Goal: Task Accomplishment & Management: Manage account settings

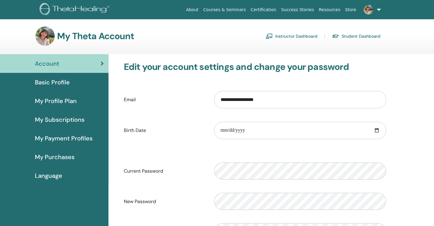
click at [69, 99] on span "My Profile Plan" at bounding box center [56, 100] width 42 height 9
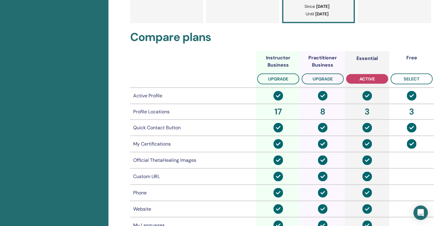
scroll to position [231, 0]
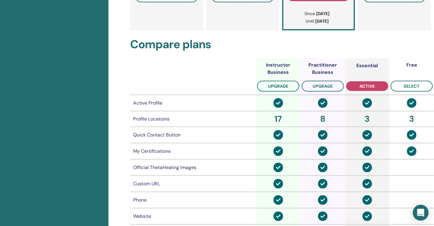
click at [426, 215] on div "Open Intercom Messenger" at bounding box center [421, 212] width 16 height 16
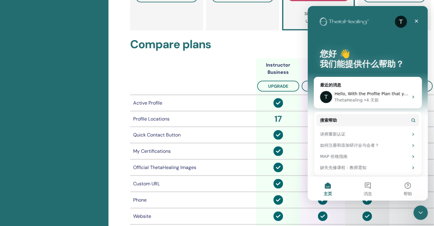
scroll to position [0, 0]
click at [357, 98] on div "ThetaHealing" at bounding box center [348, 100] width 28 height 6
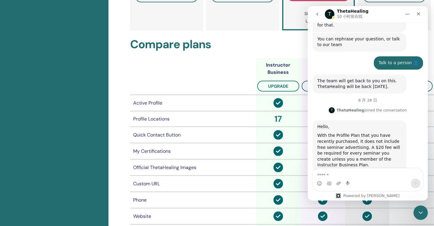
scroll to position [145, 0]
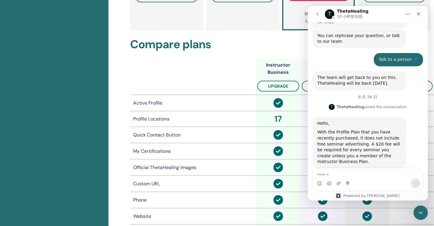
click at [344, 178] on textarea "发消息..." at bounding box center [368, 173] width 110 height 10
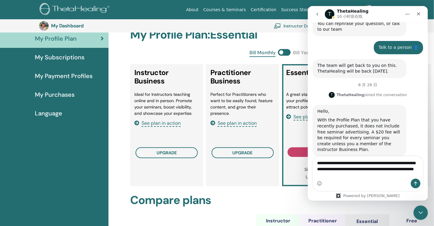
scroll to position [51, 0]
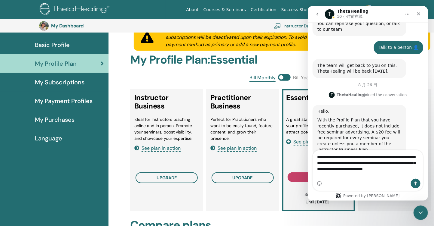
type textarea "**********"
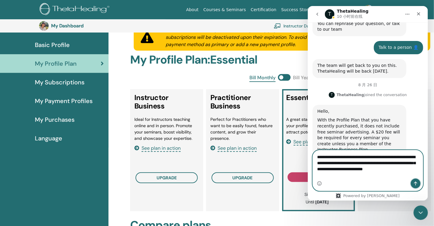
click at [416, 180] on button "发送消息…" at bounding box center [416, 183] width 10 height 10
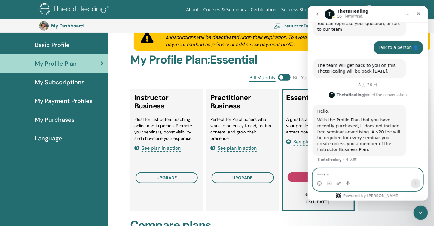
scroll to position [189, 0]
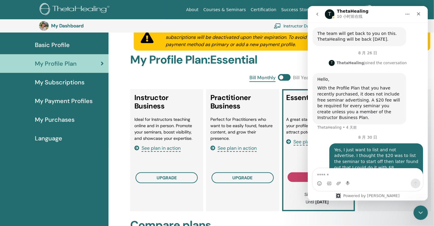
click at [420, 12] on icon "关闭" at bounding box center [418, 13] width 5 height 5
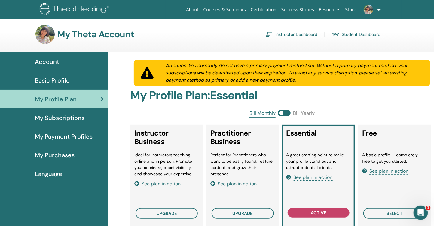
scroll to position [0, 0]
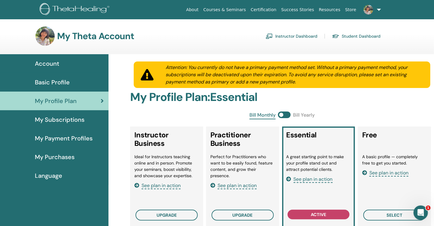
click at [66, 81] on span "Basic Profile" at bounding box center [52, 82] width 35 height 9
click at [45, 81] on span "Basic Profile" at bounding box center [52, 82] width 35 height 9
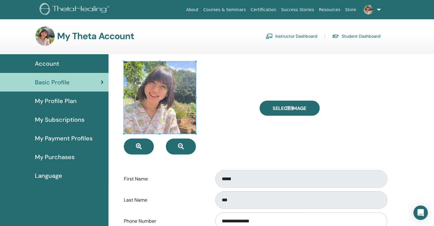
click at [201, 5] on link "About" at bounding box center [192, 9] width 17 height 11
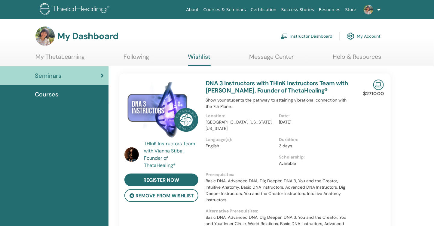
click at [52, 59] on link "My ThetaLearning" at bounding box center [59, 59] width 49 height 12
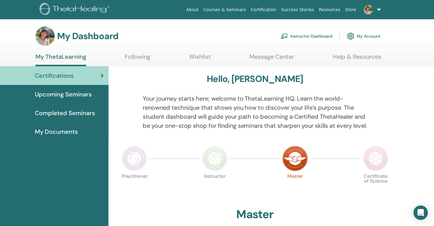
click at [370, 10] on img at bounding box center [369, 10] width 10 height 10
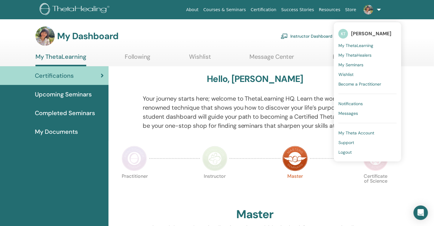
click at [351, 152] on span "Logout" at bounding box center [345, 151] width 13 height 5
